Goal: Transaction & Acquisition: Purchase product/service

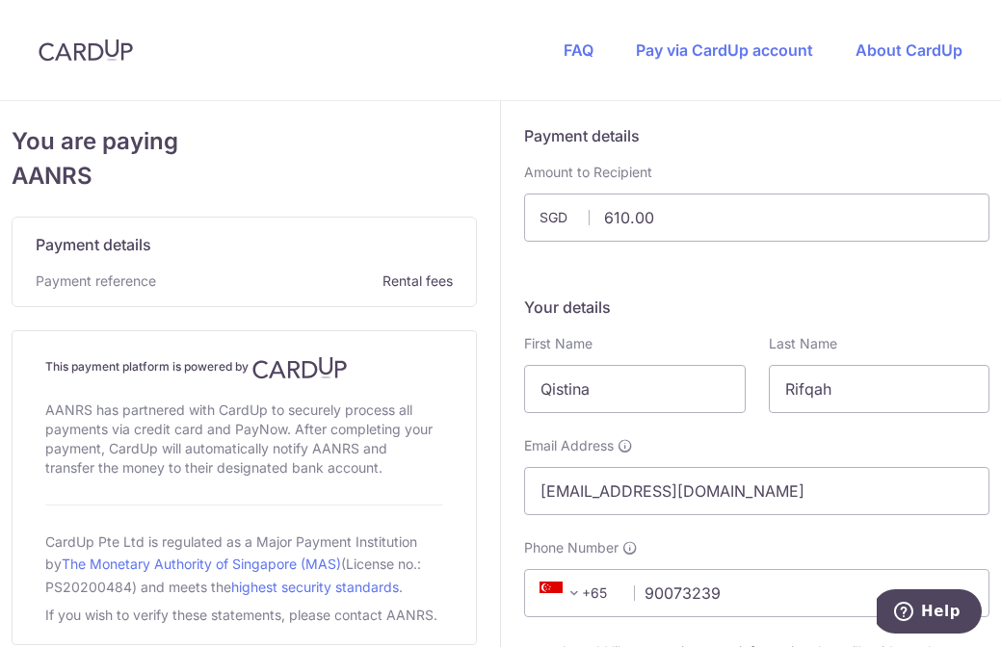
scroll to position [1066, 0]
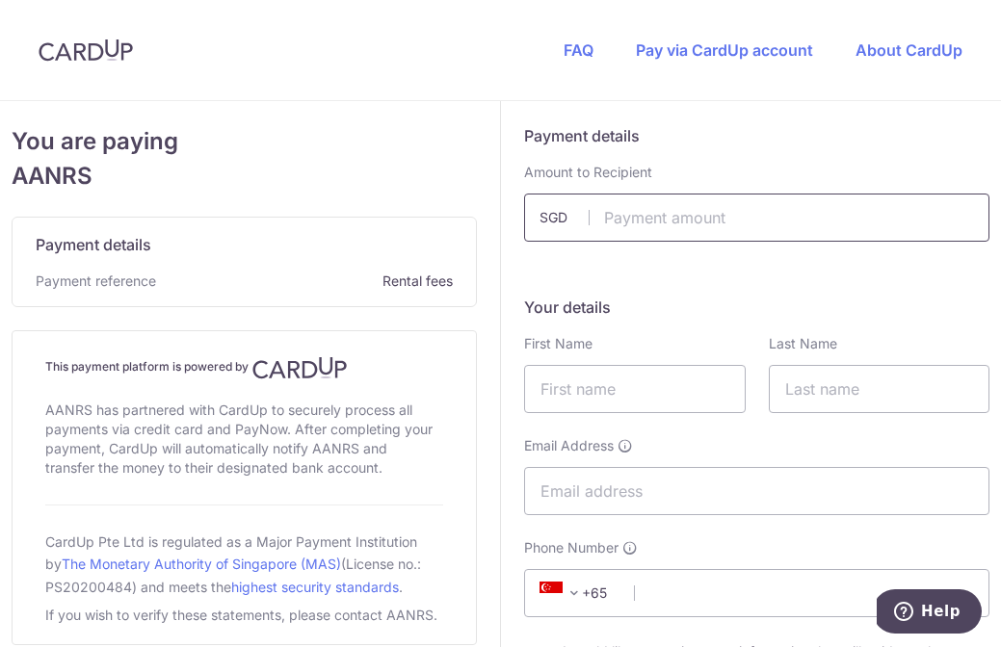
click at [665, 225] on input "text" at bounding box center [756, 218] width 465 height 48
type input "610.00"
click at [588, 376] on input "text" at bounding box center [635, 389] width 222 height 48
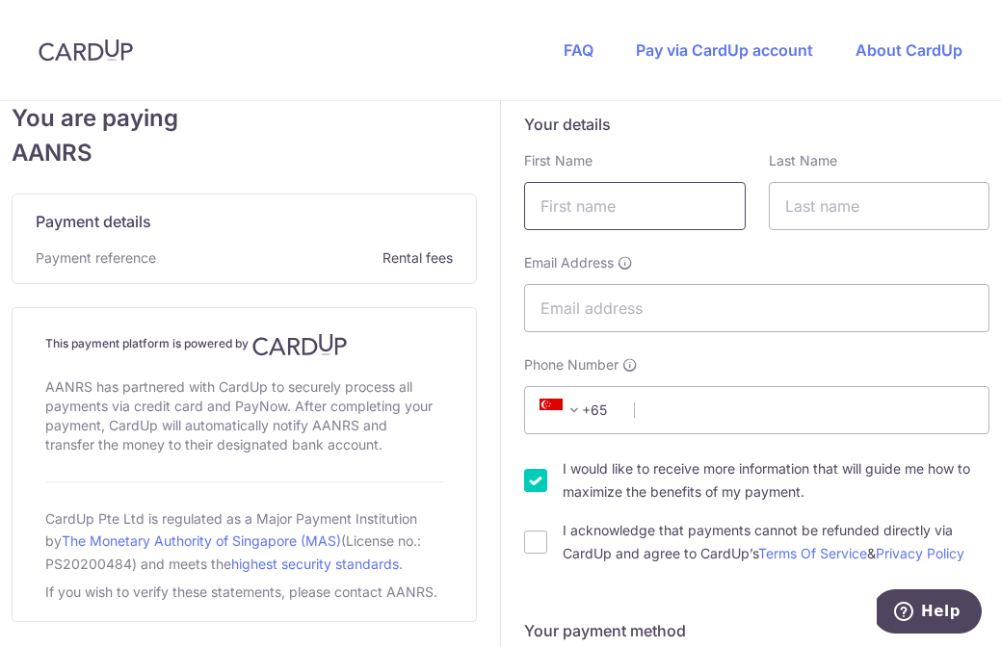
type input "Qistina"
type input "Rifqah"
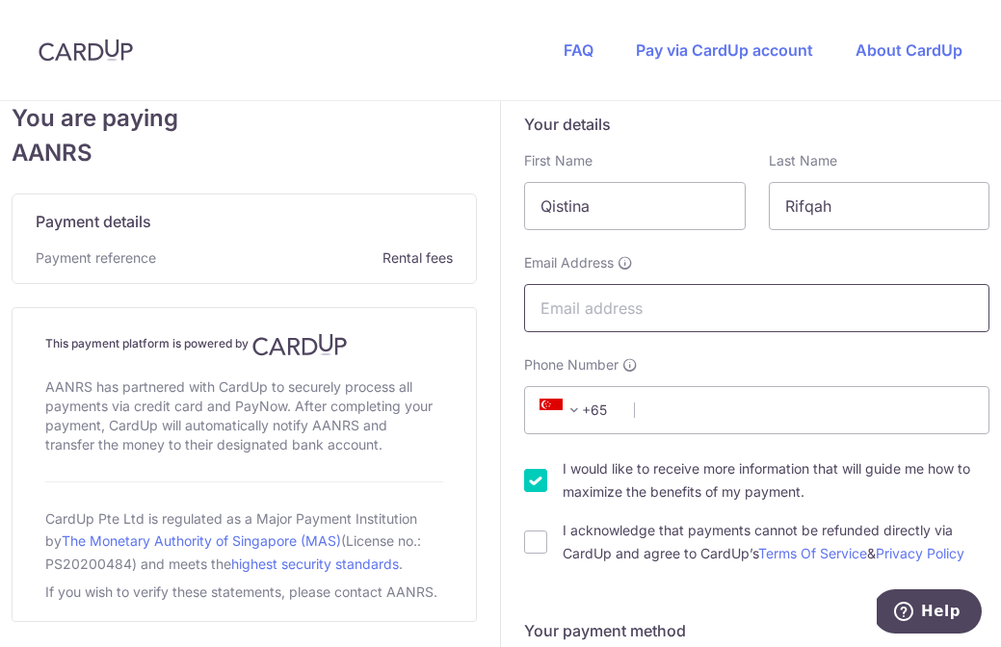
type input "[EMAIL_ADDRESS][DOMAIN_NAME]"
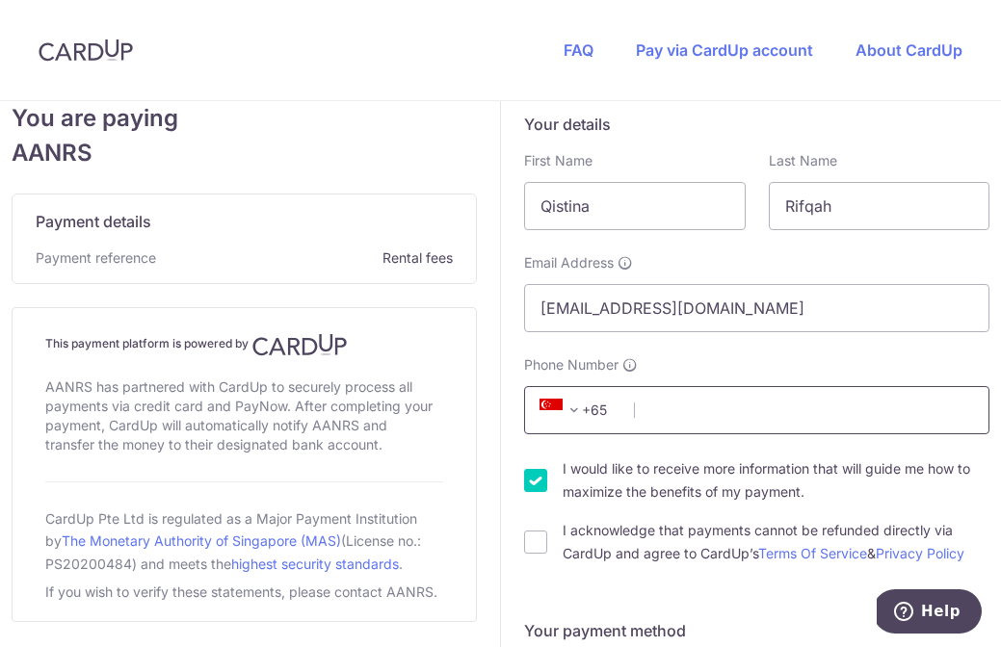
type input "90073239"
type input "069704"
type input "[STREET_ADDRESS][PERSON_NAME]"
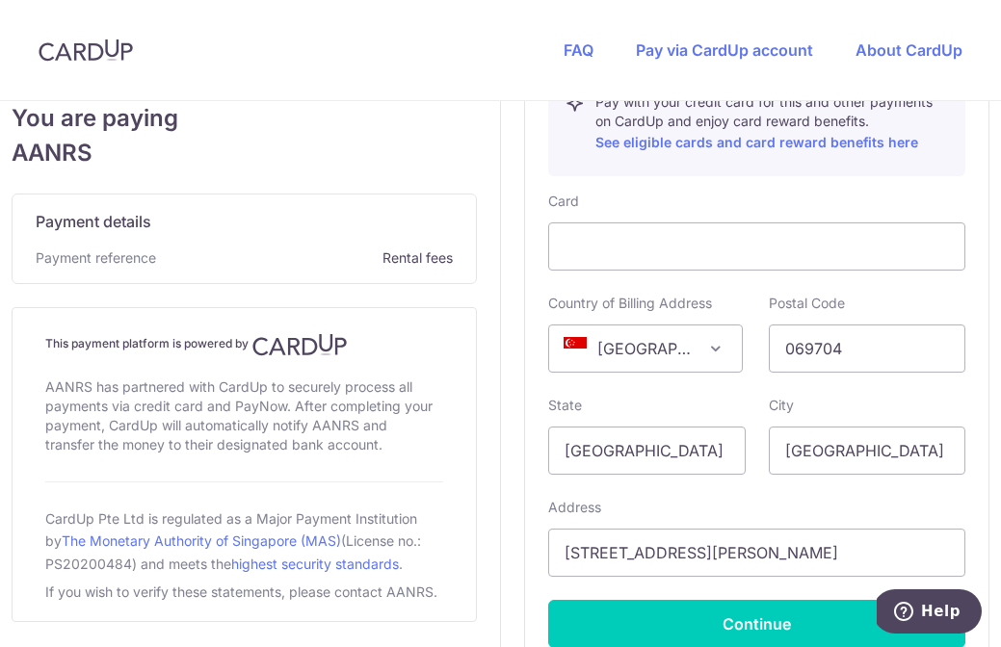
scroll to position [989, 0]
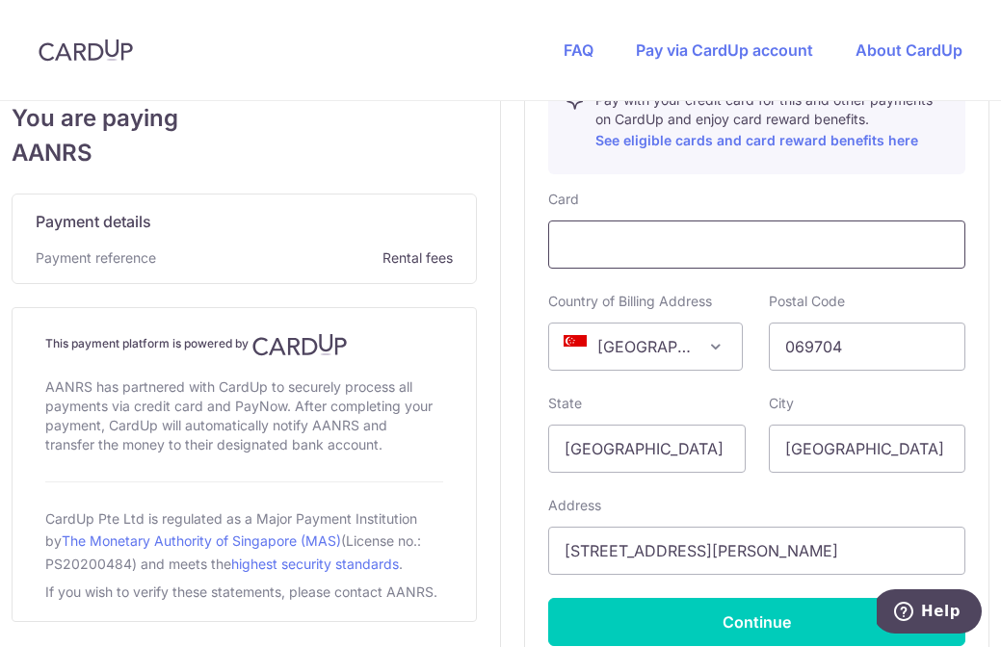
click at [625, 257] on div at bounding box center [756, 245] width 417 height 48
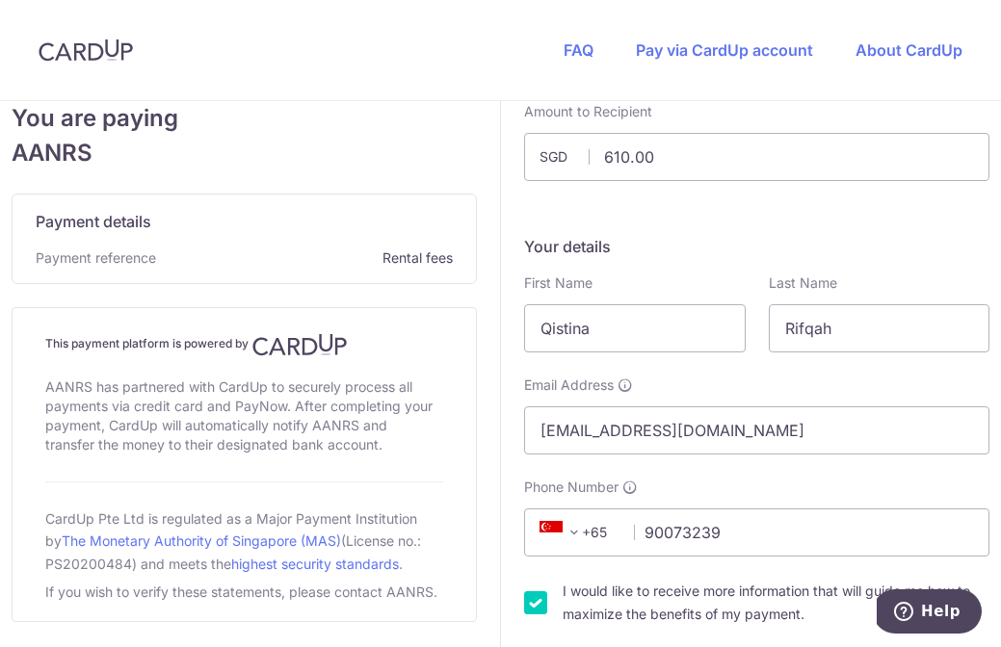
scroll to position [51, 0]
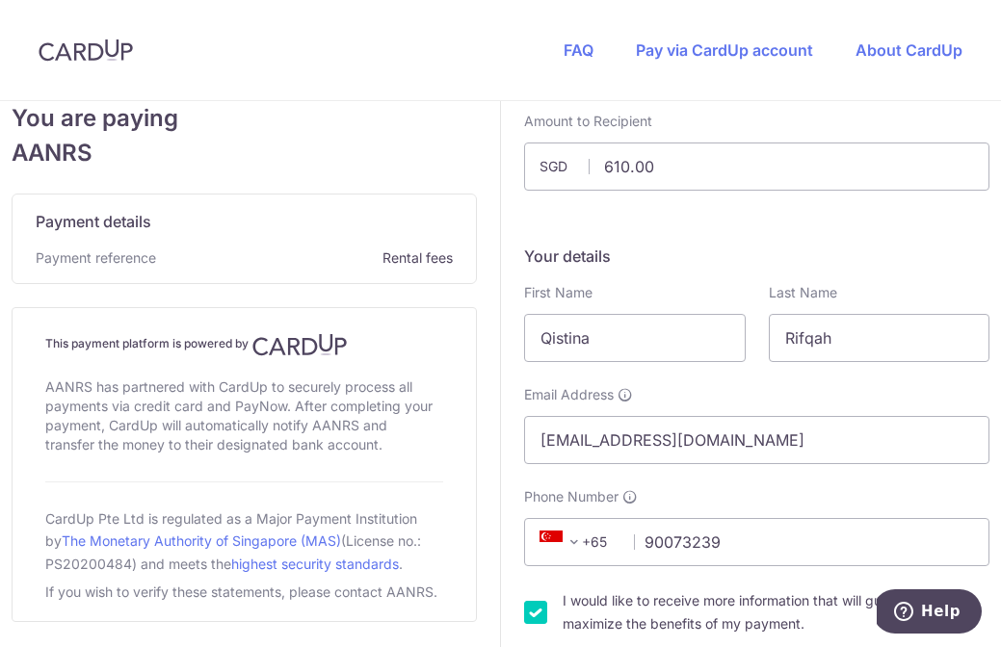
click at [699, 251] on h5 "Your details" at bounding box center [756, 256] width 465 height 23
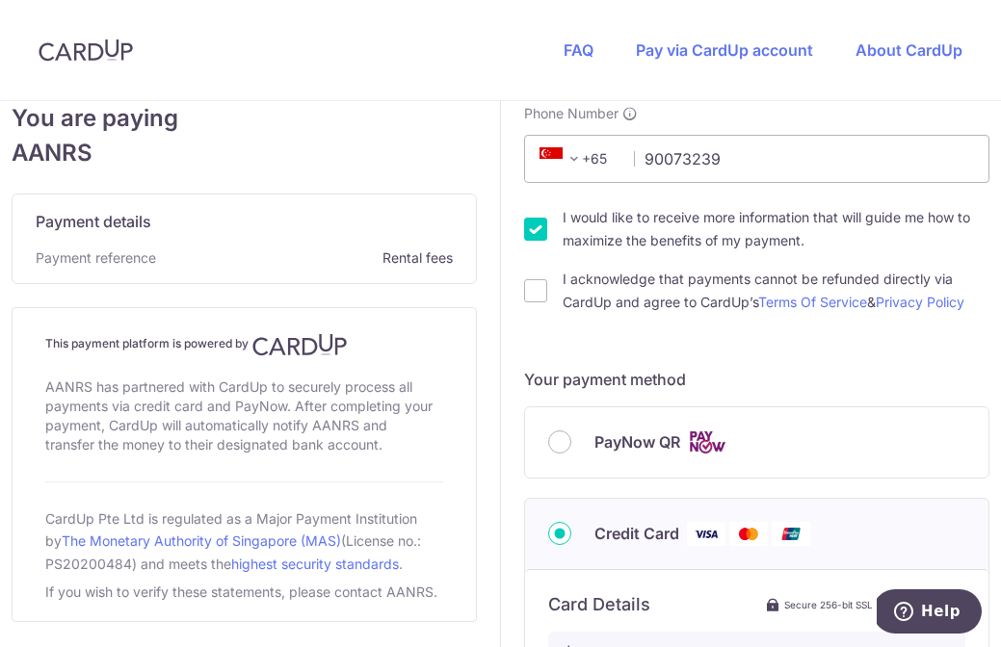
scroll to position [439, 0]
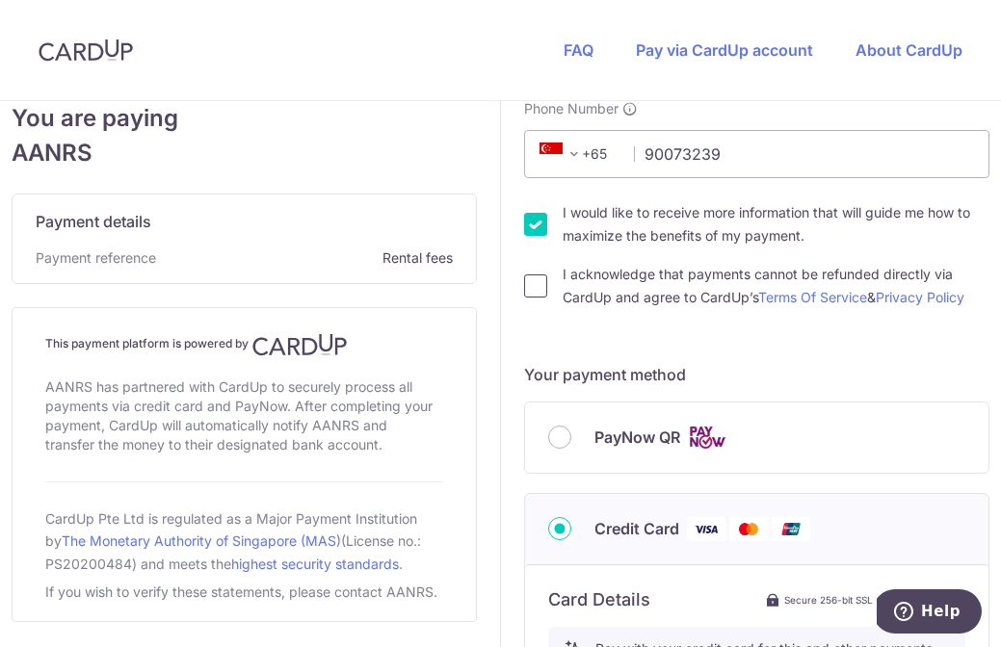
click at [536, 279] on input "I acknowledge that payments cannot be refunded directly via CardUp and agree to…" at bounding box center [535, 286] width 23 height 23
checkbox input "true"
click at [534, 220] on input "I would like to receive more information that will guide me how to maximize the…" at bounding box center [535, 224] width 23 height 23
checkbox input "false"
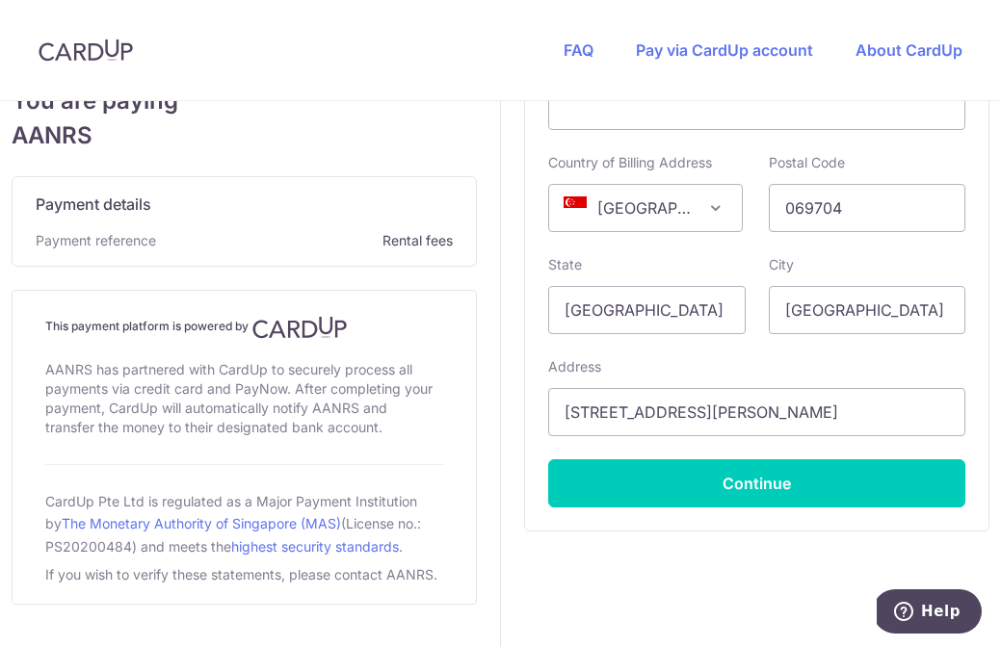
scroll to position [1133, 0]
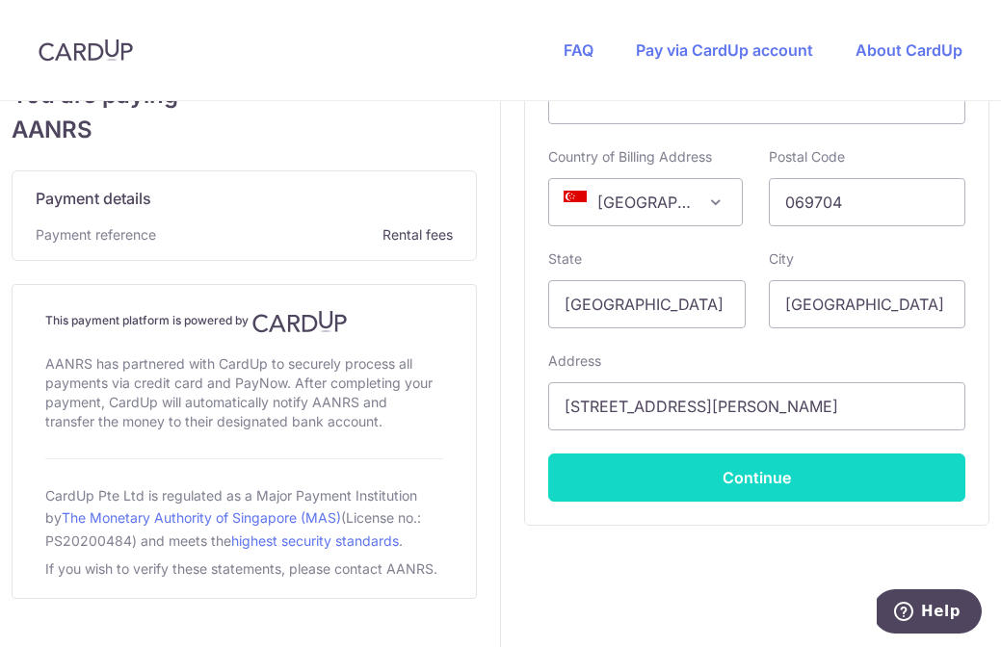
click at [730, 476] on button "Continue" at bounding box center [756, 478] width 417 height 48
type input "**** 4580"
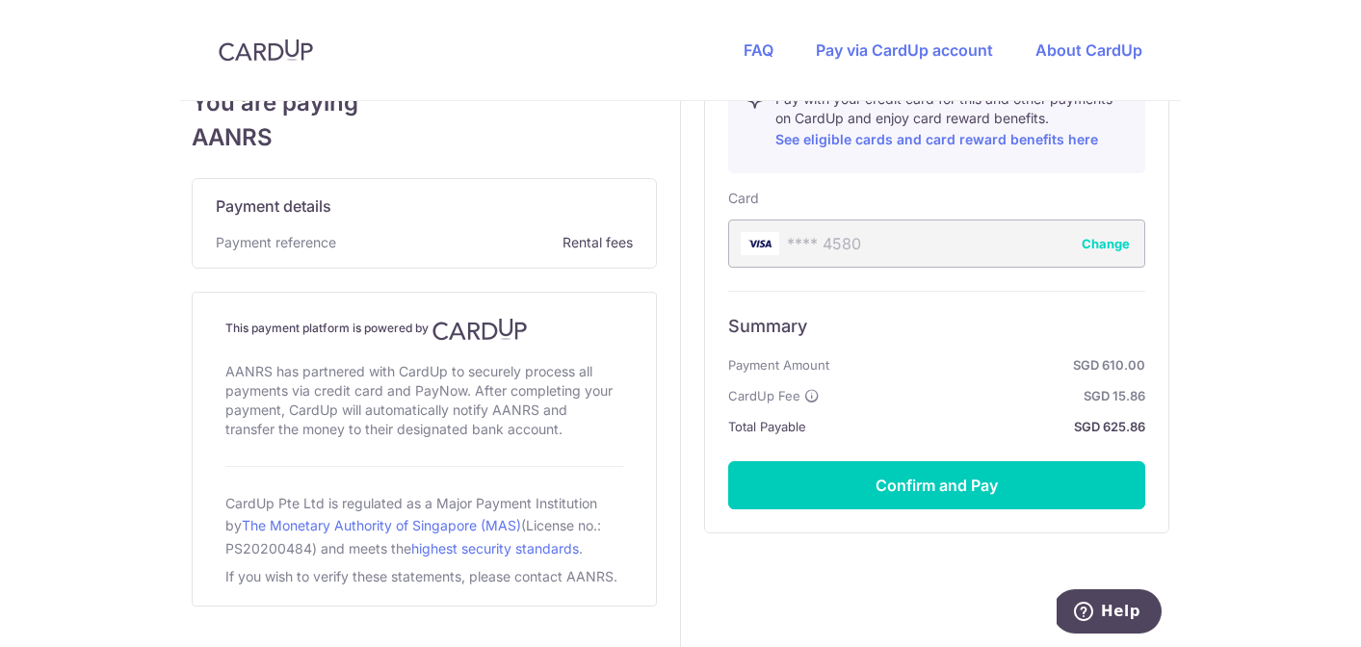
scroll to position [1001, 0]
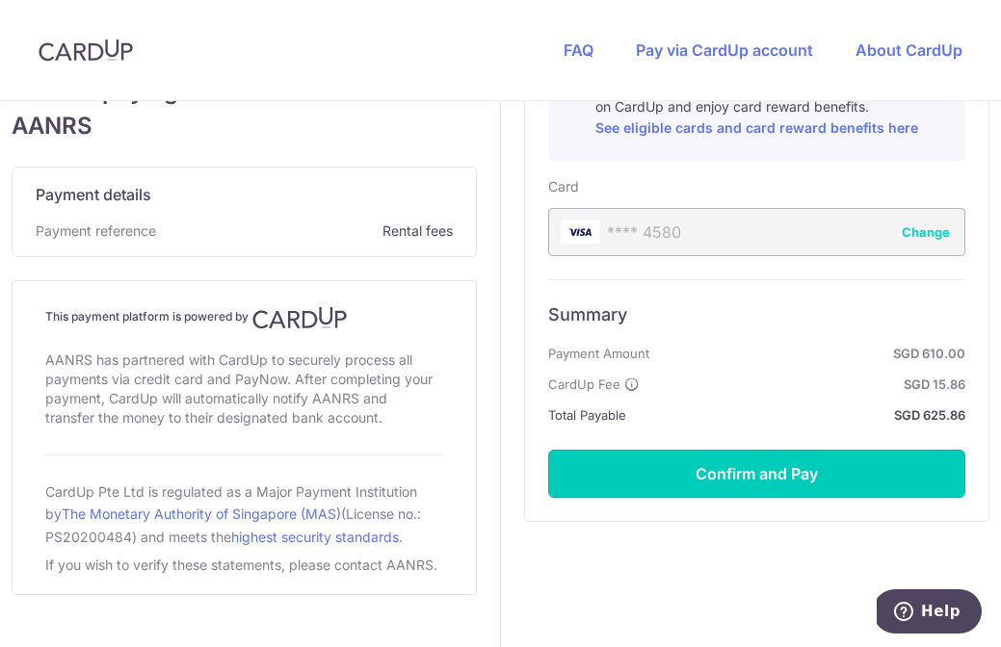
click at [730, 476] on button "Confirm and Pay" at bounding box center [756, 474] width 417 height 48
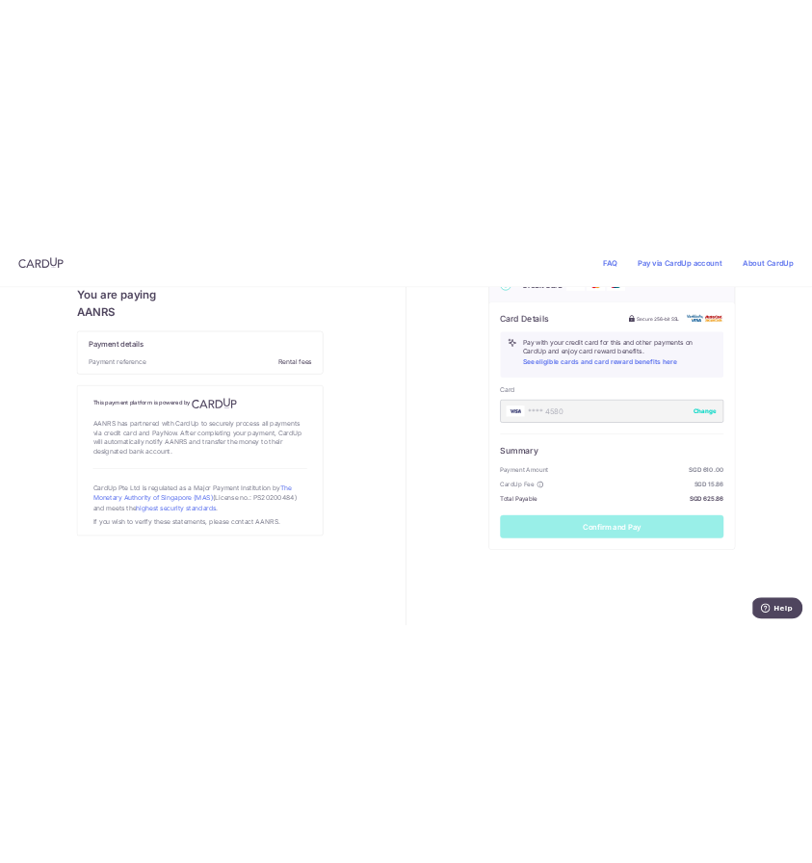
scroll to position [819, 0]
